Goal: Transaction & Acquisition: Obtain resource

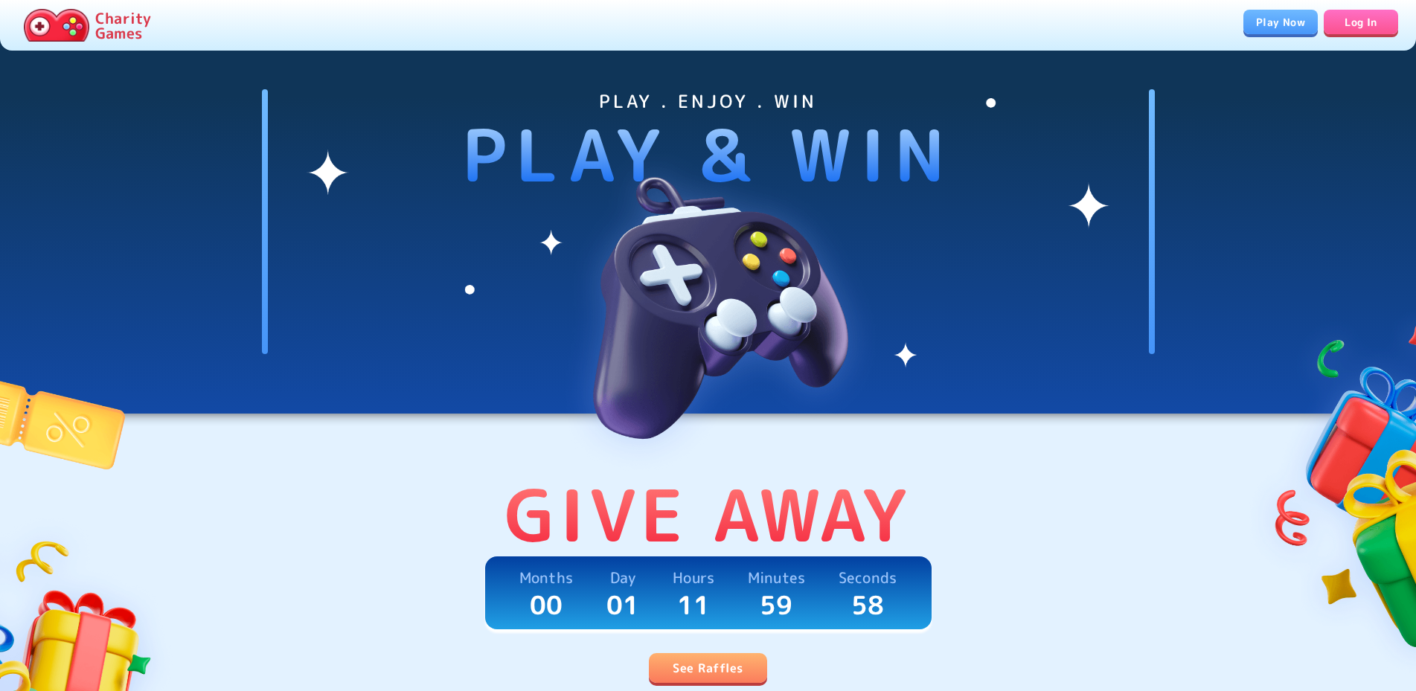
click at [706, 662] on link "See Raffles" at bounding box center [708, 668] width 118 height 30
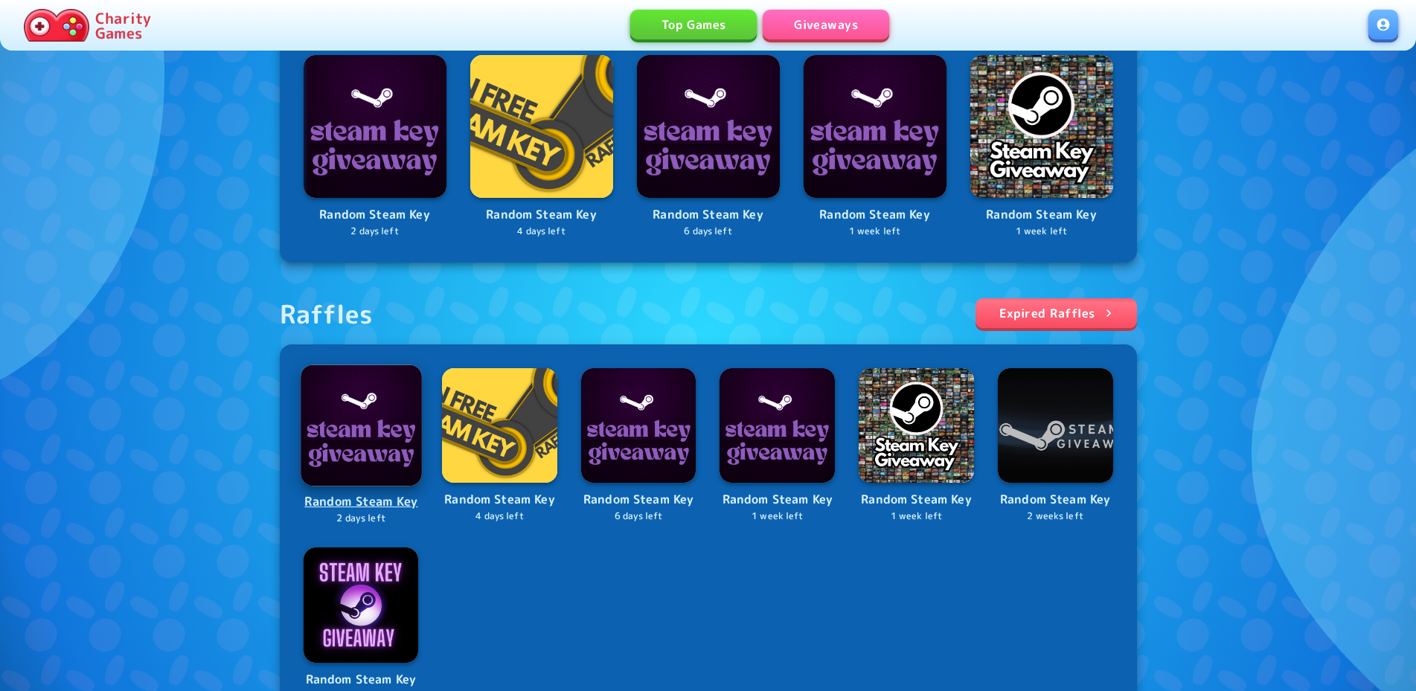
scroll to position [605, 0]
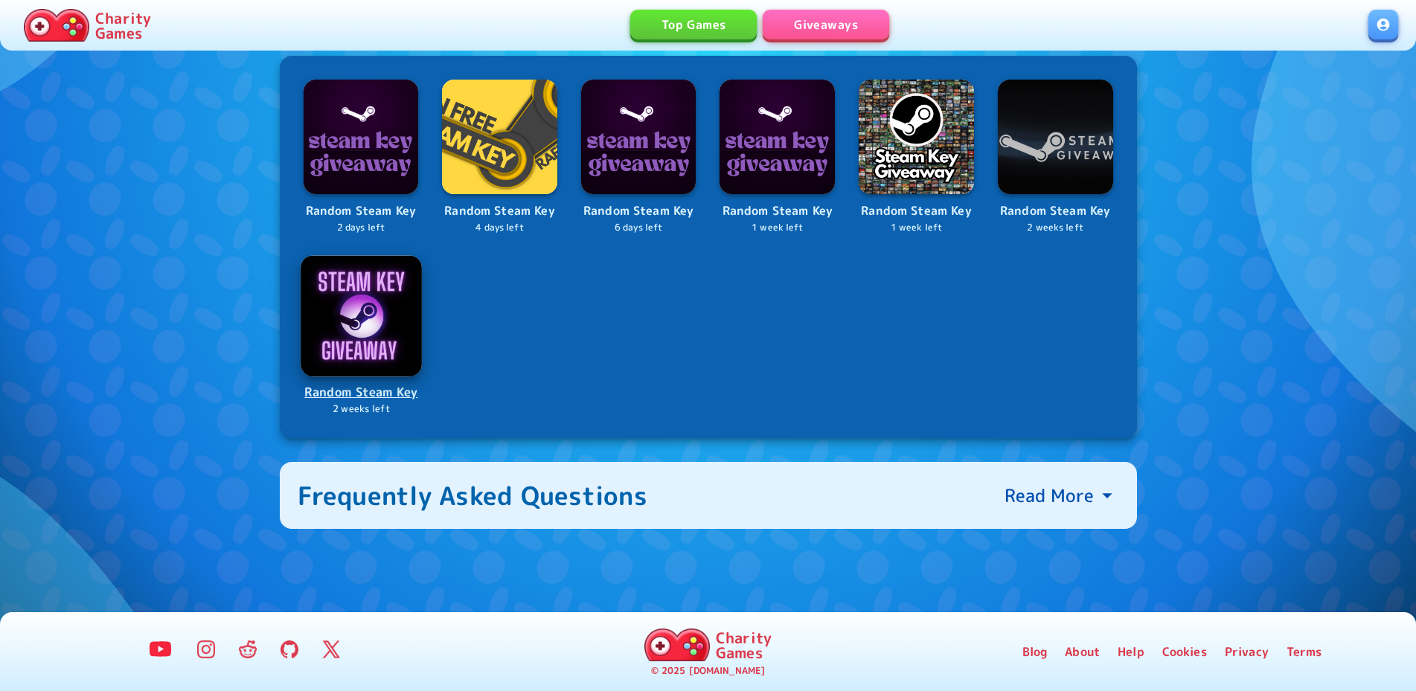
click at [375, 394] on p "Random Steam Key" at bounding box center [361, 392] width 118 height 20
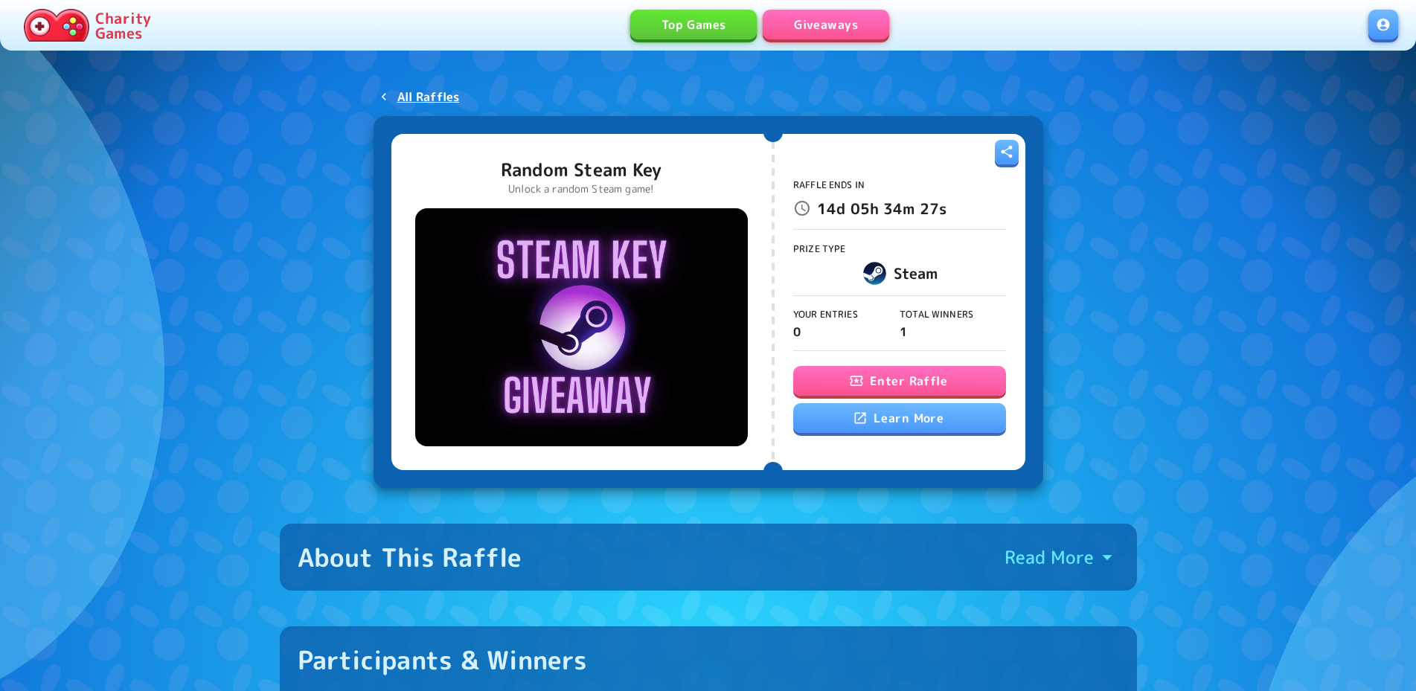
click at [893, 365] on div "Raffle Ends In 14d 05h 34m 27s Prize Type Steam Your Entries 0 Total Winners 1 …" at bounding box center [899, 301] width 213 height 319
click at [895, 373] on button "Enter Raffle" at bounding box center [899, 381] width 213 height 30
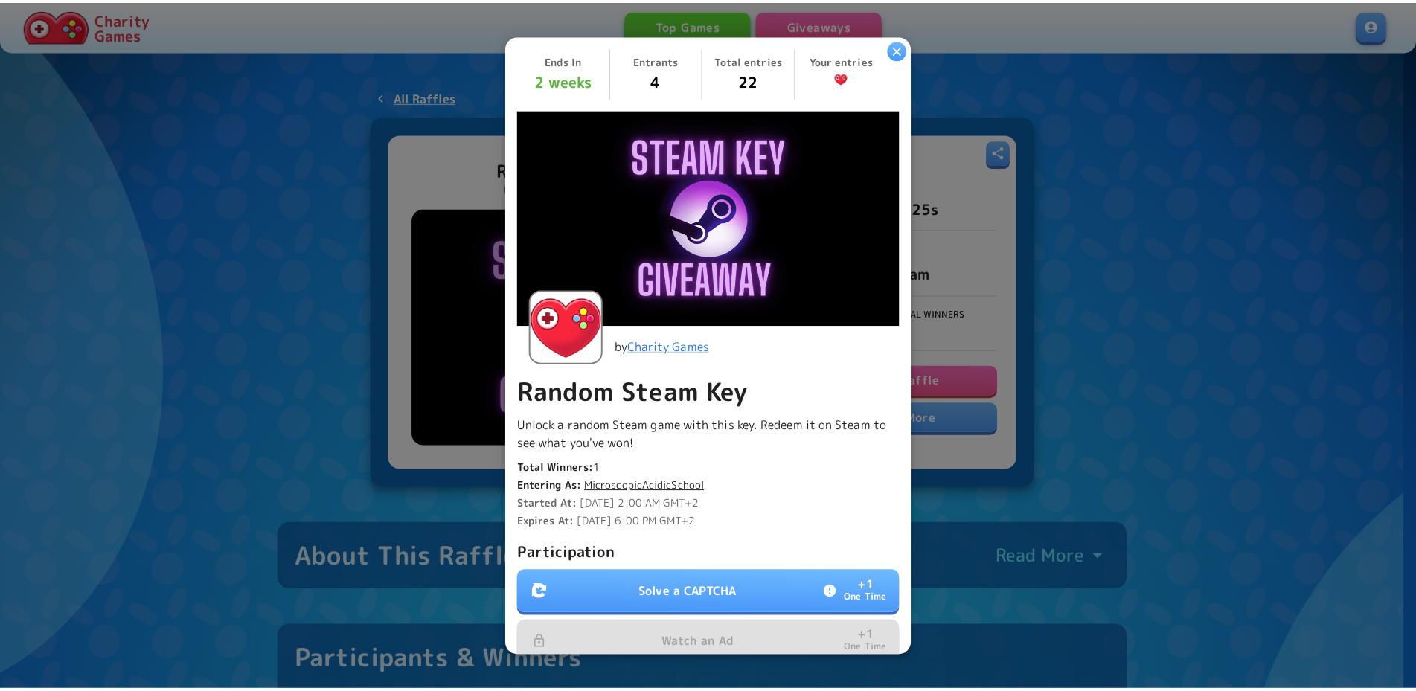
scroll to position [274, 0]
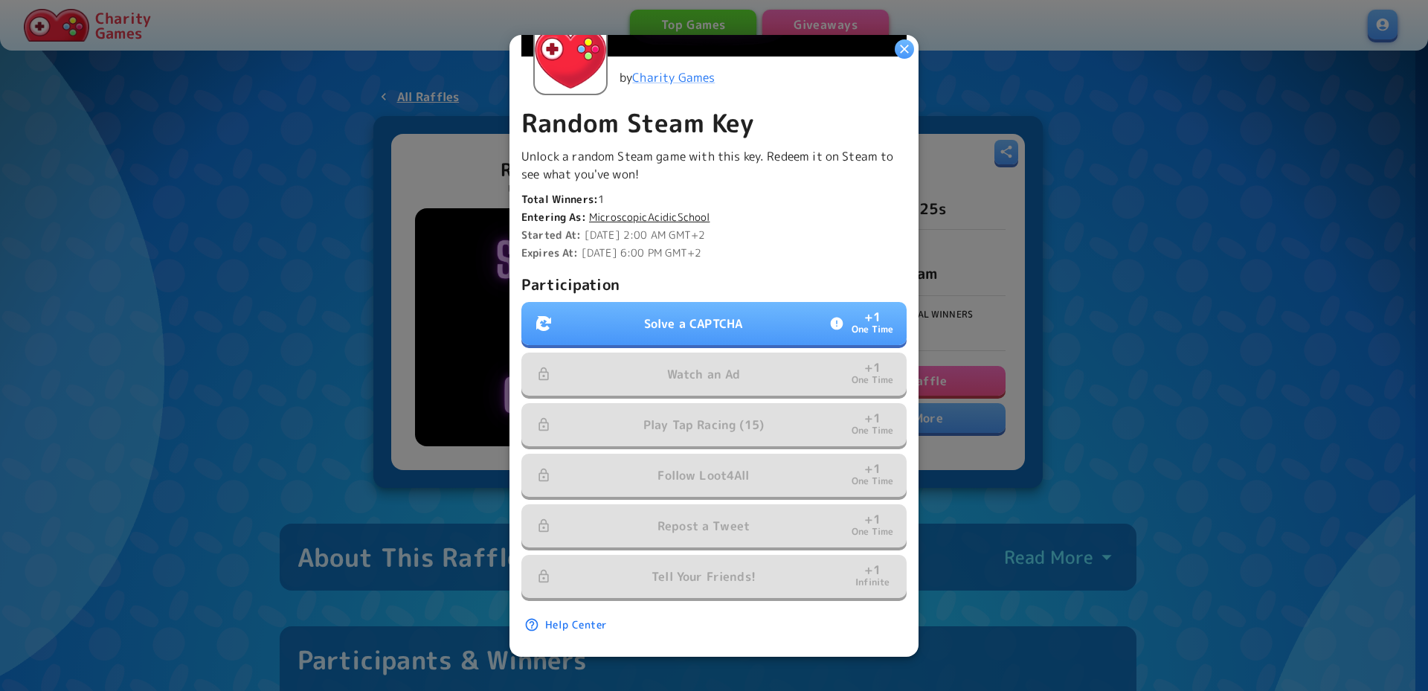
click at [734, 318] on p "Solve a CAPTCHA" at bounding box center [693, 324] width 98 height 18
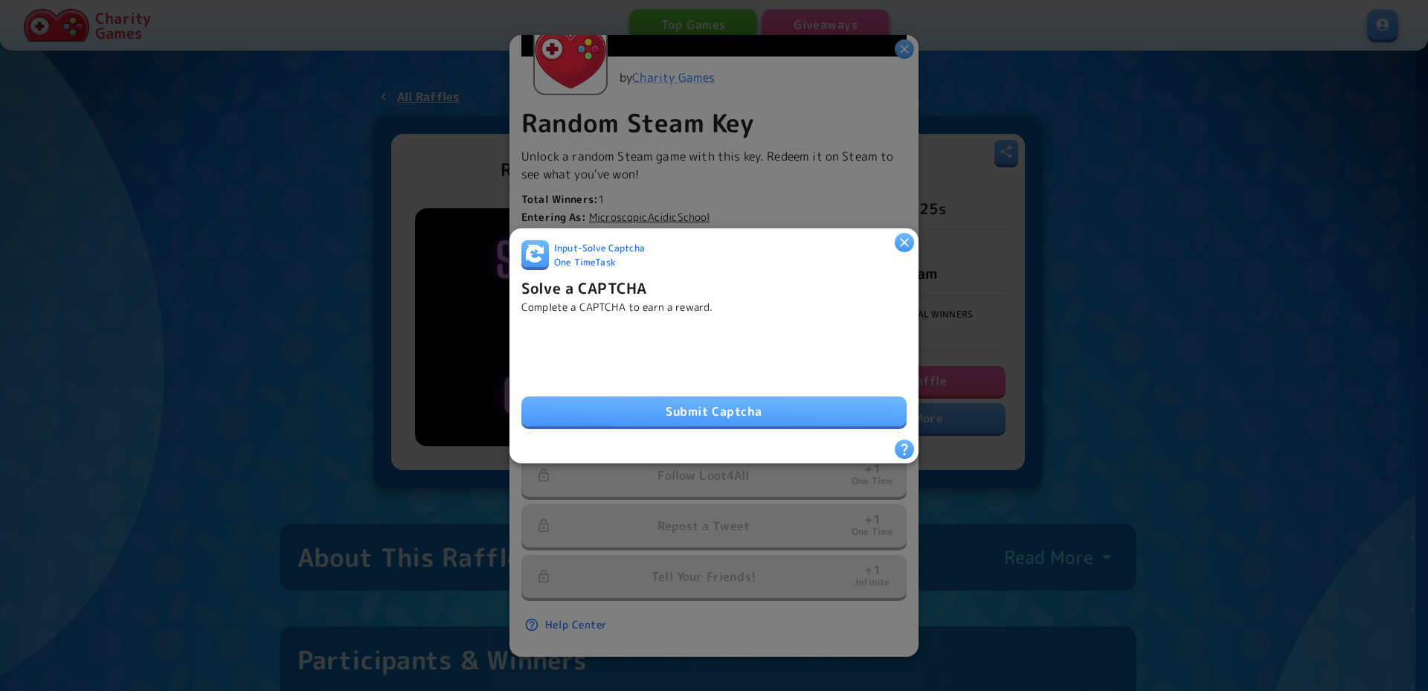
click at [632, 383] on div "Submit Captcha" at bounding box center [713, 377] width 385 height 101
click at [651, 398] on button "Submit Captcha" at bounding box center [713, 411] width 385 height 30
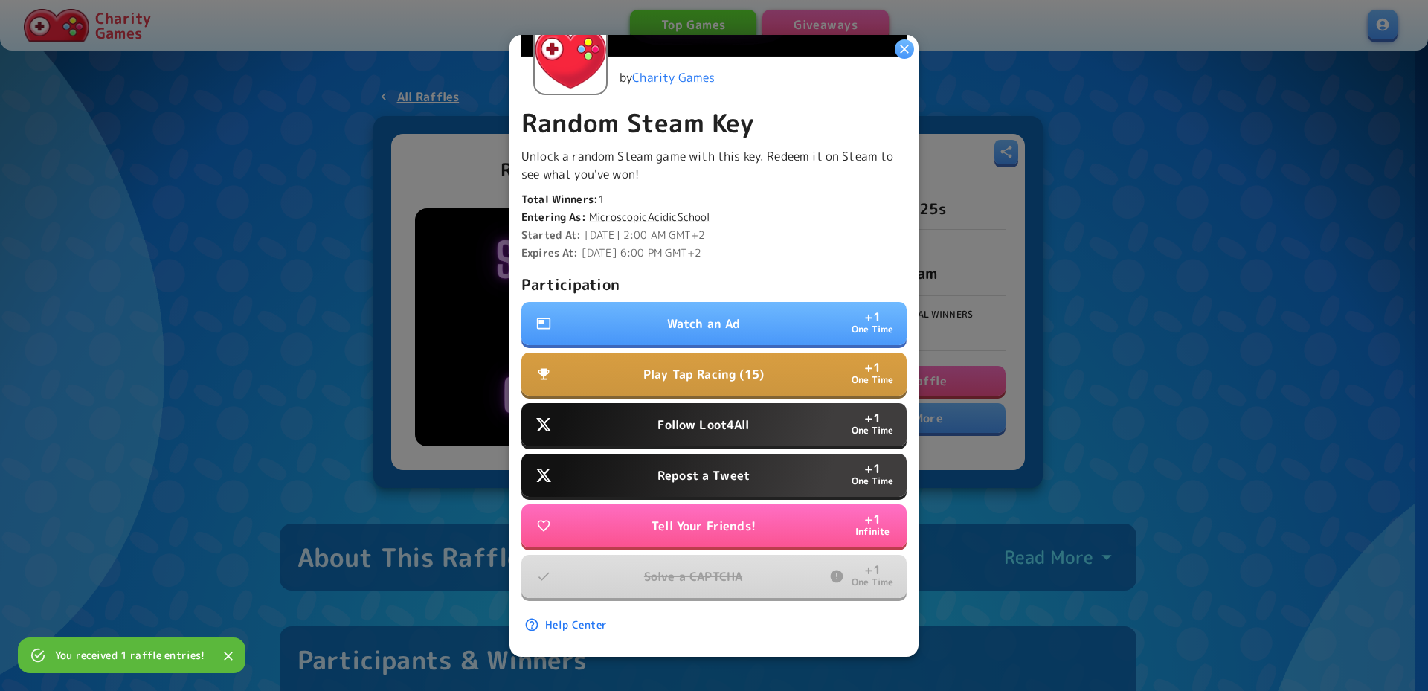
click at [704, 417] on p "Follow Loot4All" at bounding box center [703, 425] width 91 height 18
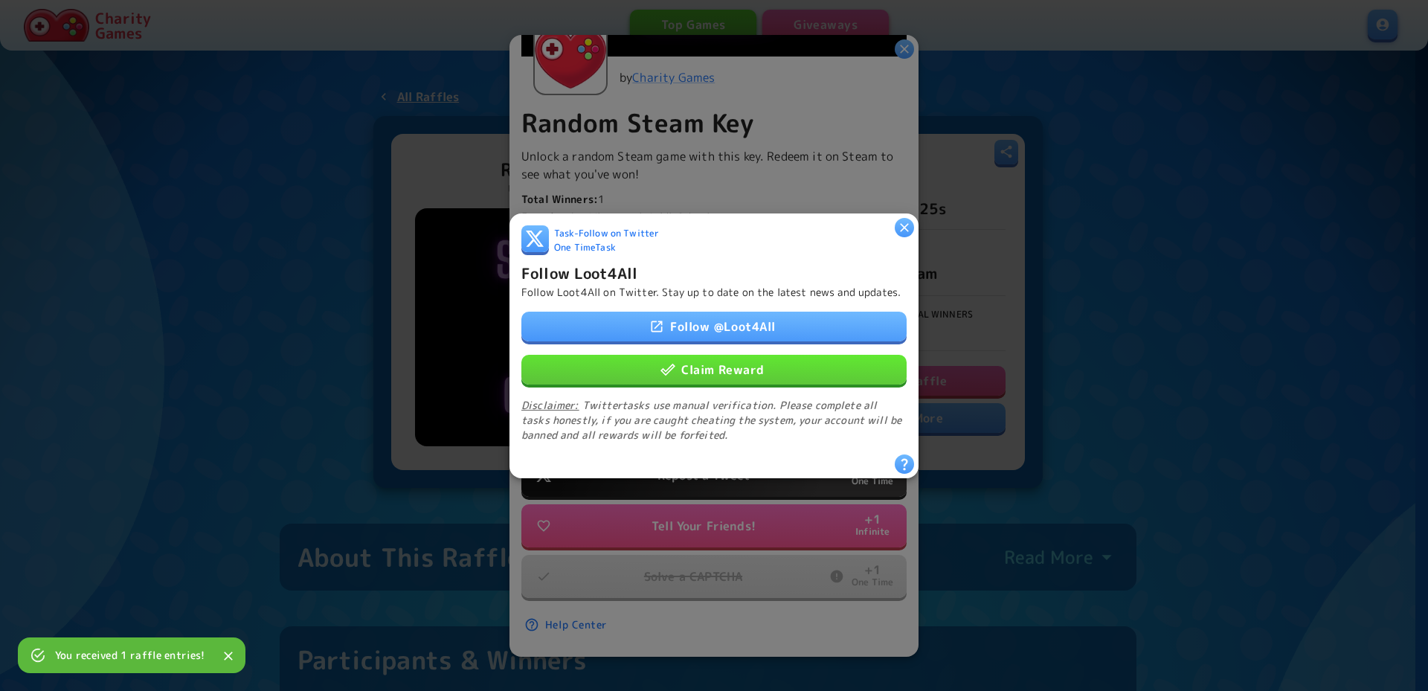
click at [725, 376] on button "Claim Reward" at bounding box center [713, 369] width 385 height 30
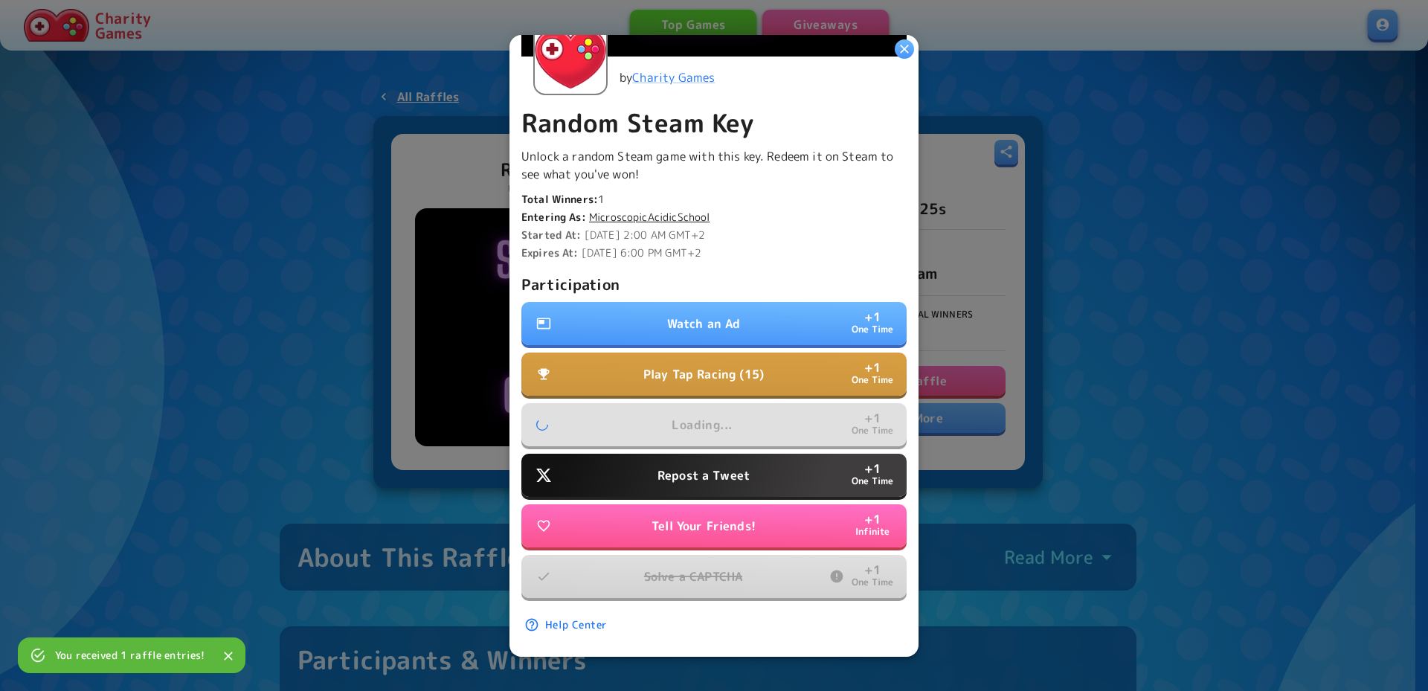
click at [706, 466] on p "Repost a Tweet" at bounding box center [704, 475] width 92 height 18
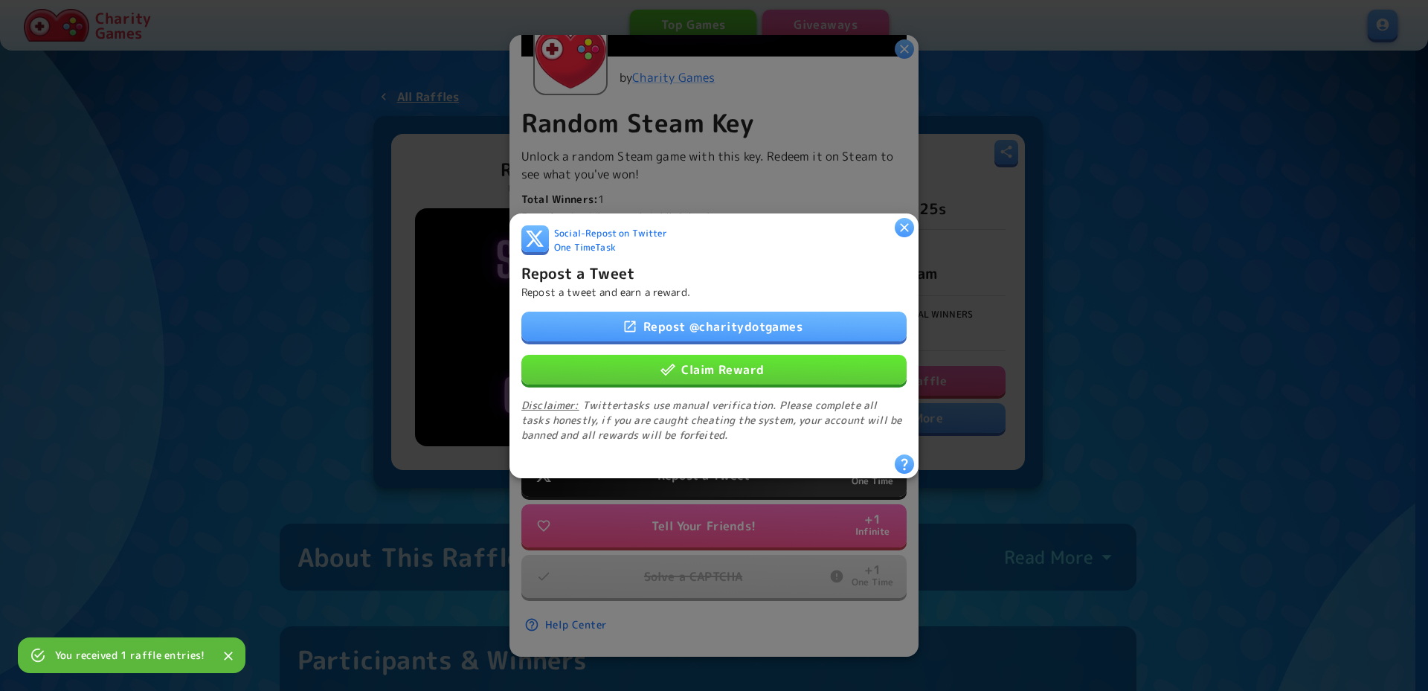
click at [722, 371] on button "Claim Reward" at bounding box center [713, 369] width 385 height 30
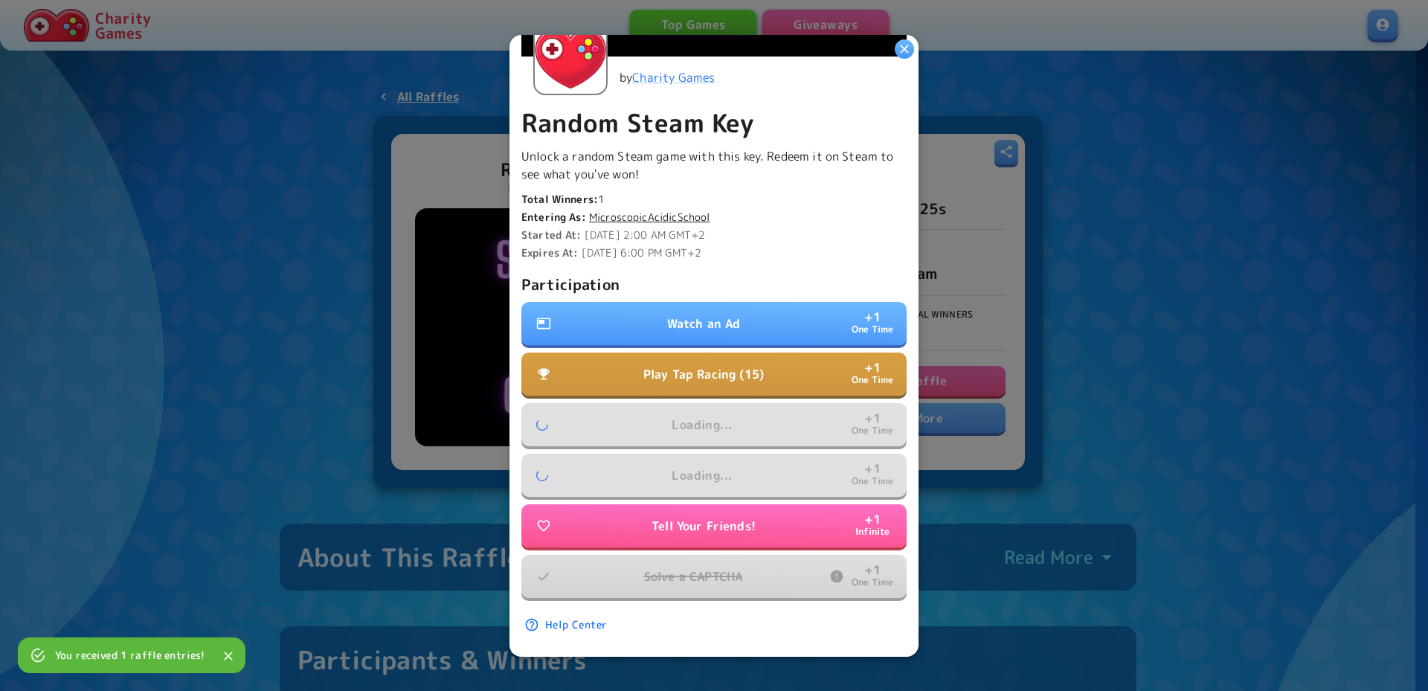
click at [727, 370] on p "Play Tap Racing (15)" at bounding box center [703, 374] width 121 height 18
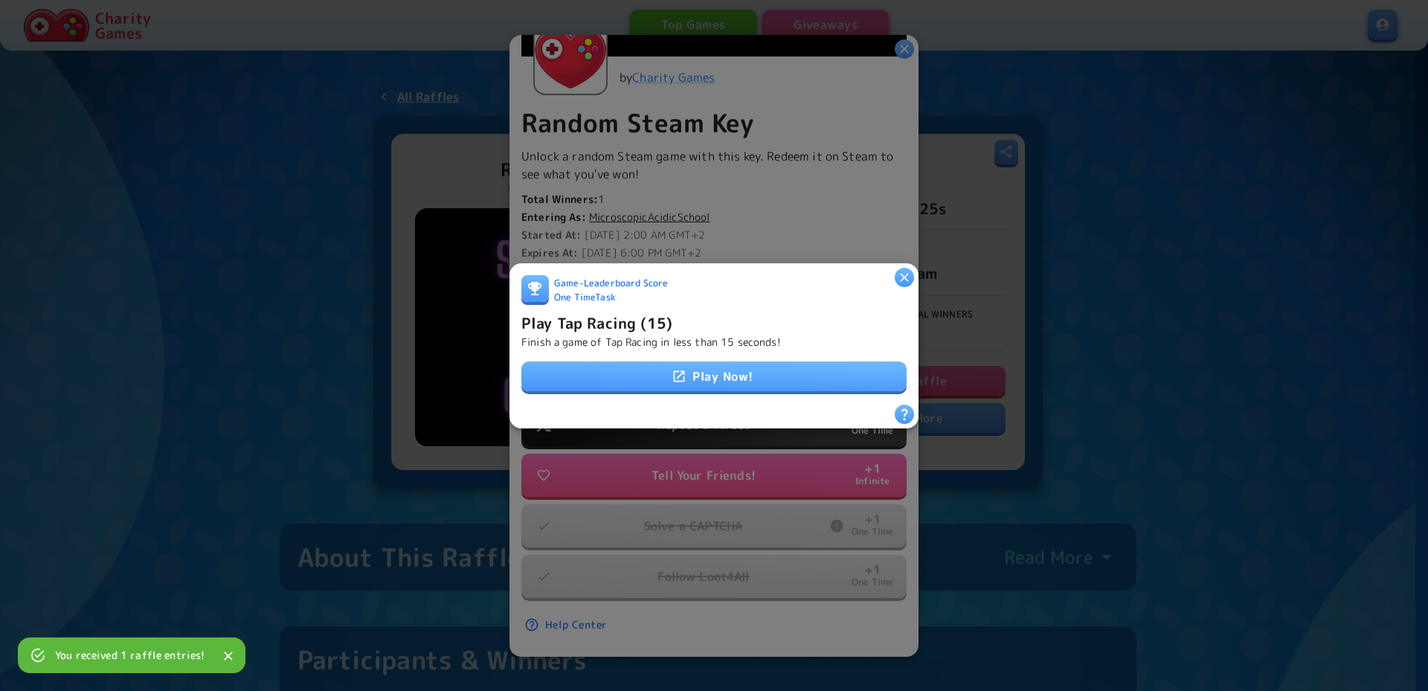
click at [726, 370] on link "Play Now!" at bounding box center [713, 377] width 385 height 30
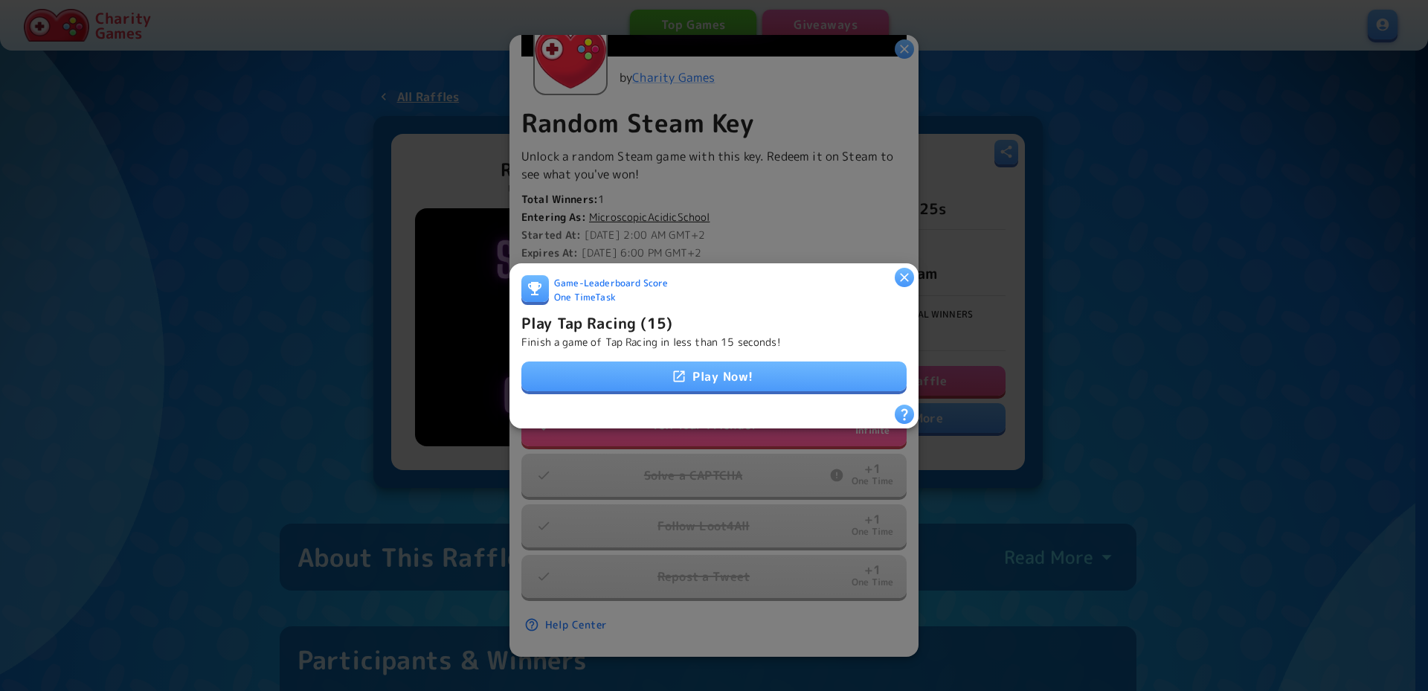
click at [900, 269] on icon "button" at bounding box center [904, 276] width 15 height 15
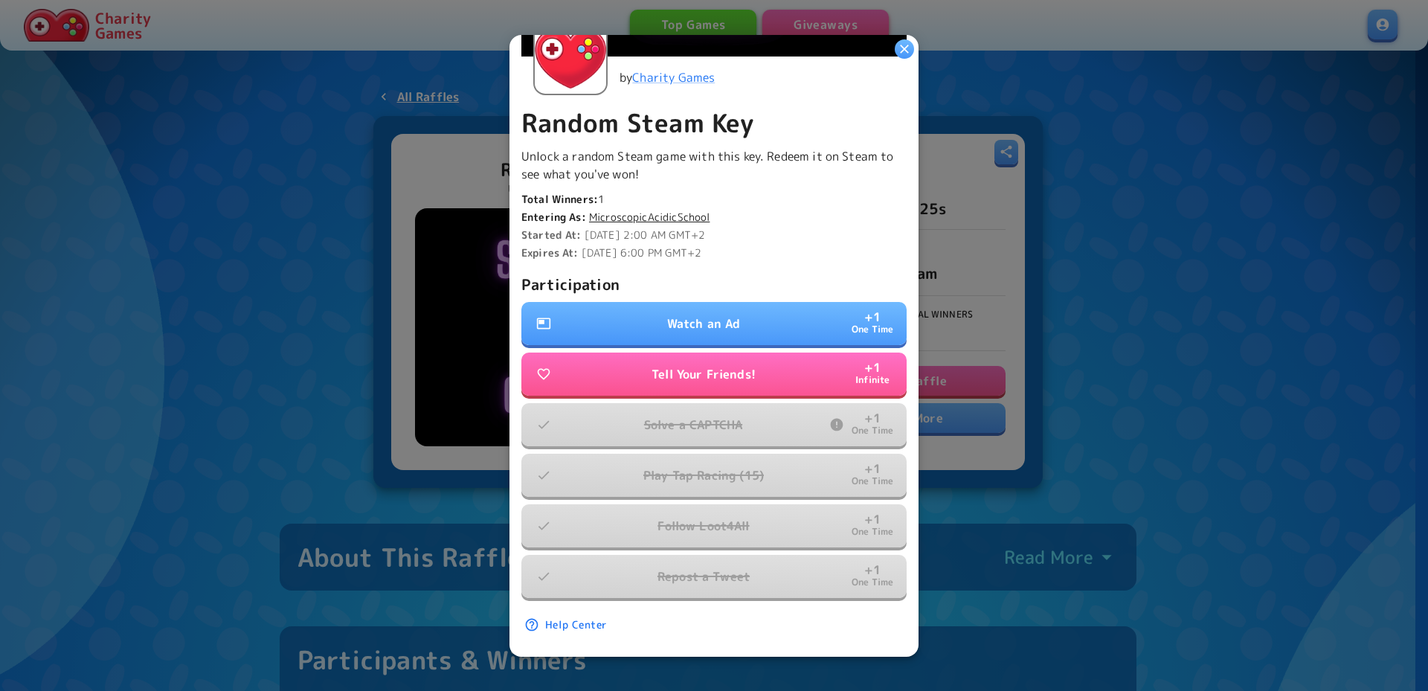
click at [736, 310] on button "Watch an Ad + 1 One Time" at bounding box center [713, 323] width 385 height 43
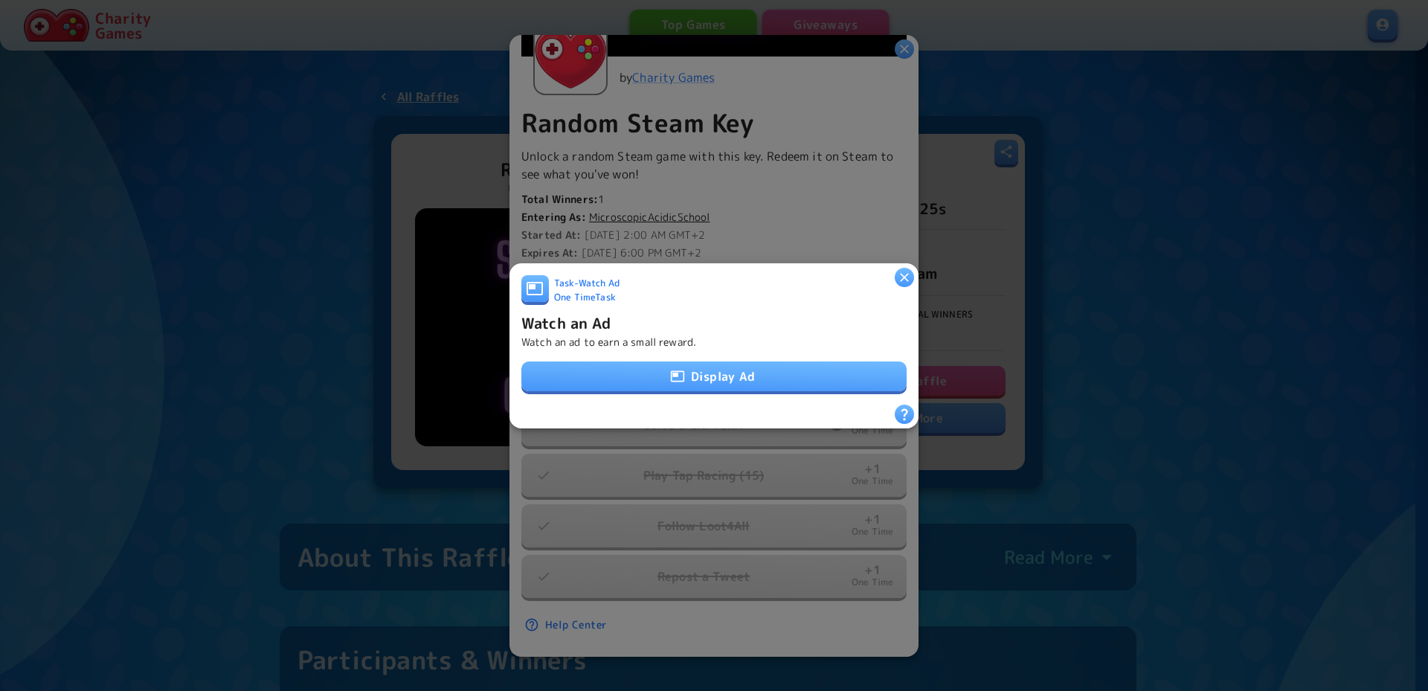
click at [719, 378] on button "Display Ad" at bounding box center [713, 377] width 385 height 30
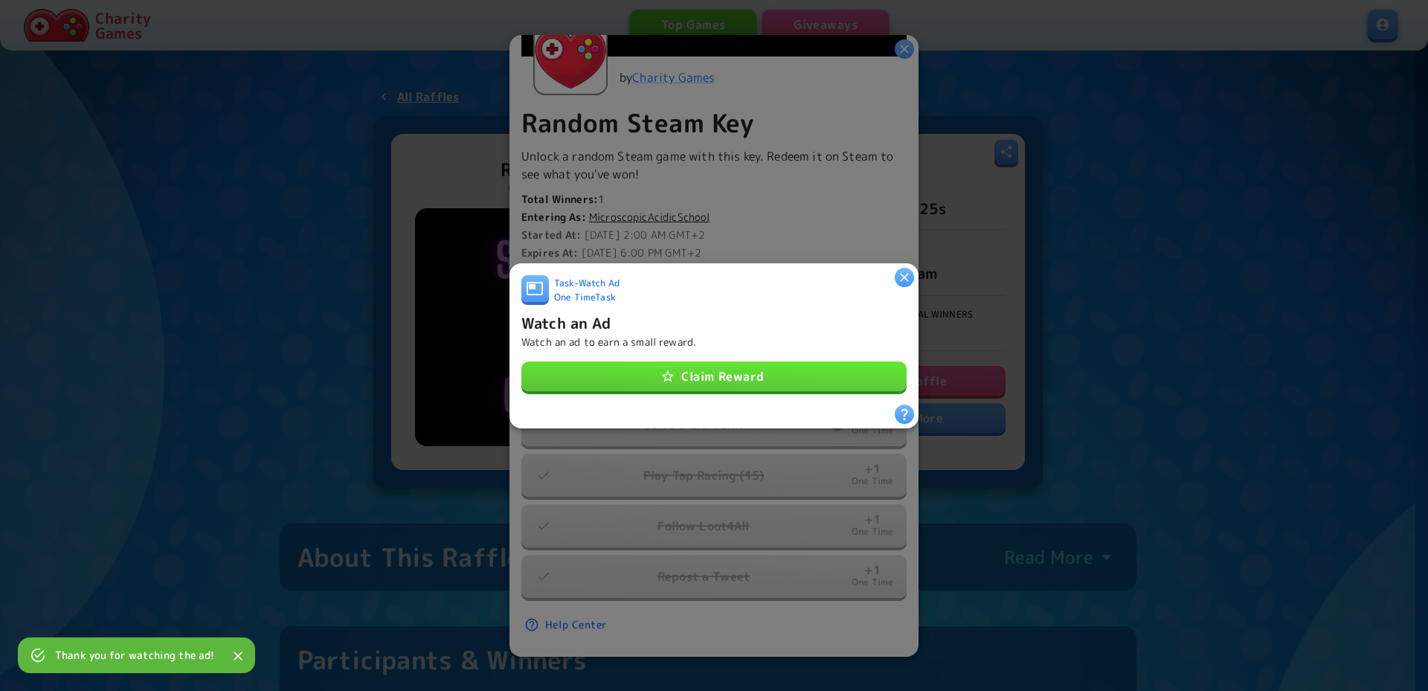
click at [775, 365] on button "Claim Reward" at bounding box center [713, 377] width 385 height 30
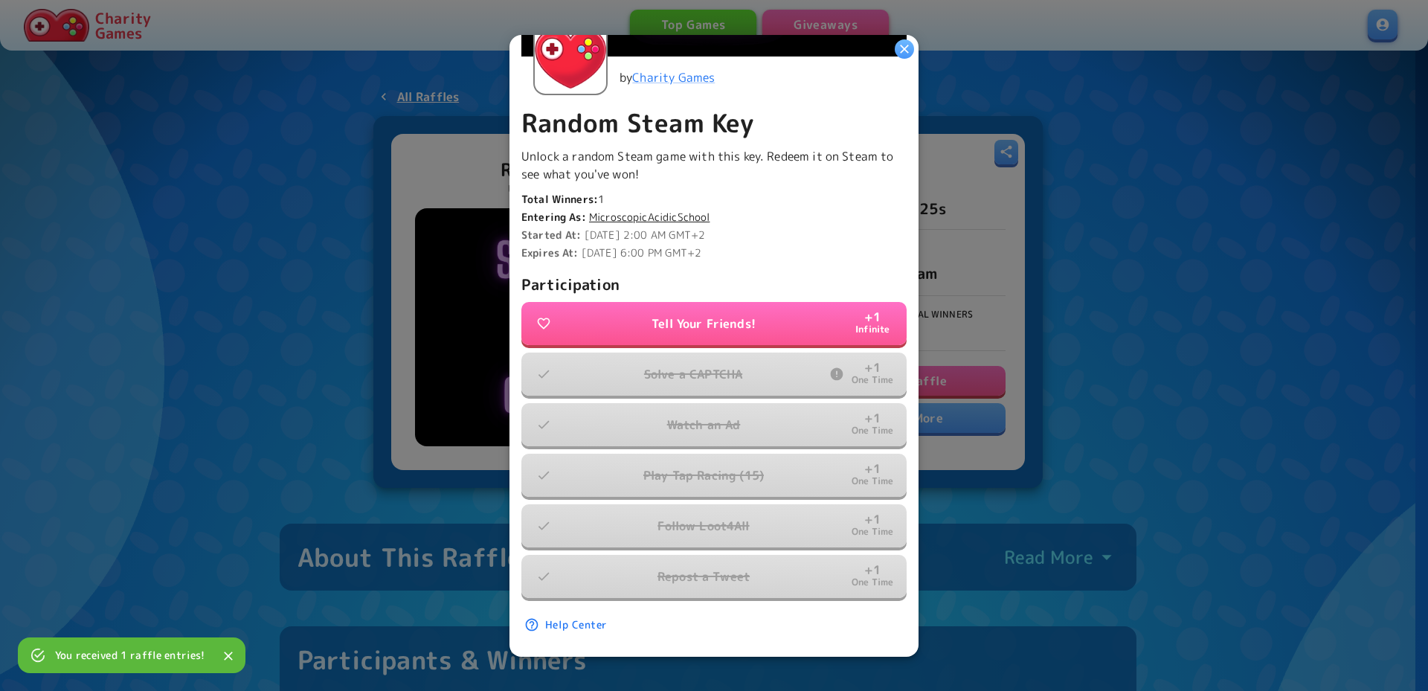
click at [906, 55] on icon "button" at bounding box center [904, 48] width 15 height 15
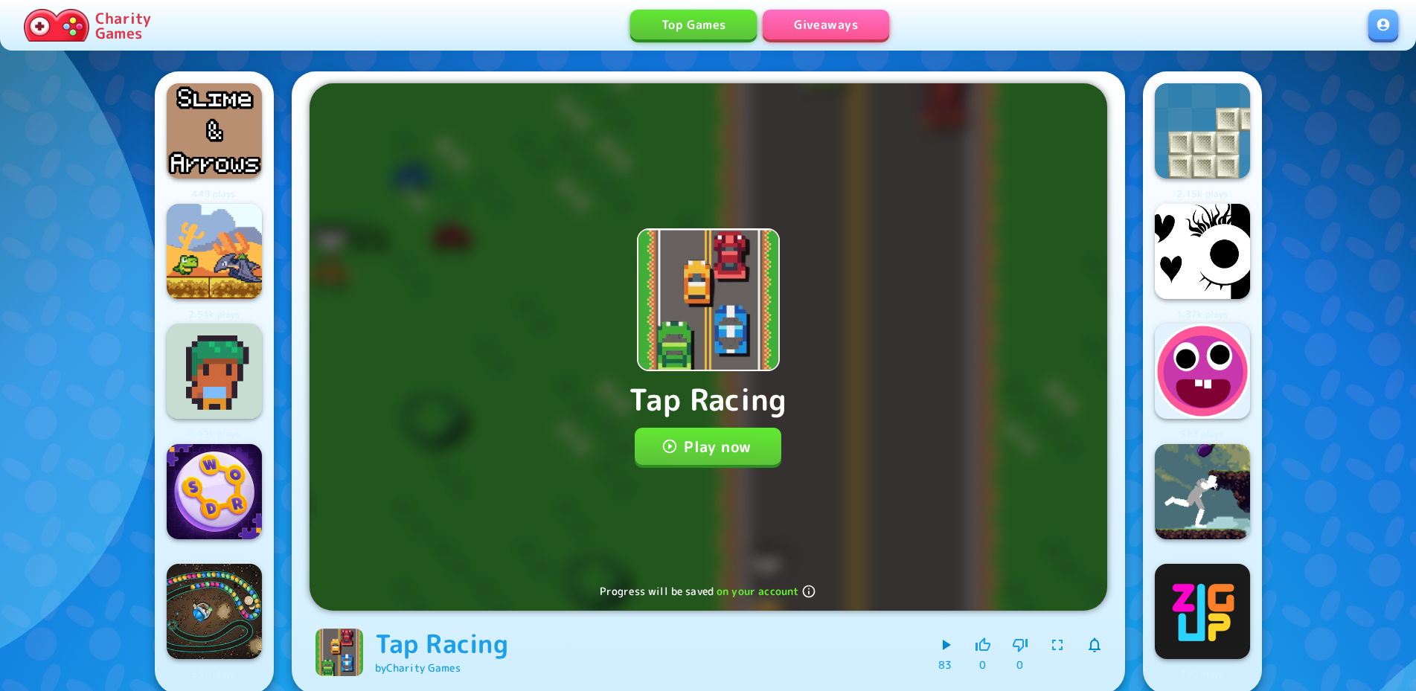
click at [716, 426] on div "Tap Racing Play now Progress will be saved on your account" at bounding box center [707, 346] width 797 height 527
click at [712, 442] on button "Play now" at bounding box center [708, 446] width 147 height 37
